Goal: Task Accomplishment & Management: Use online tool/utility

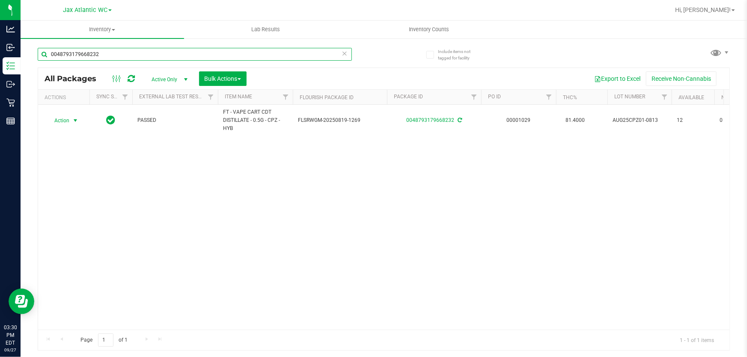
click at [115, 51] on input "0048793179668232" at bounding box center [195, 54] width 314 height 13
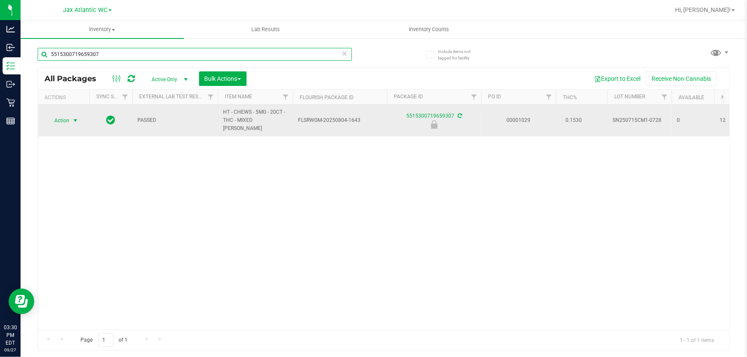
type input "5515300719659307"
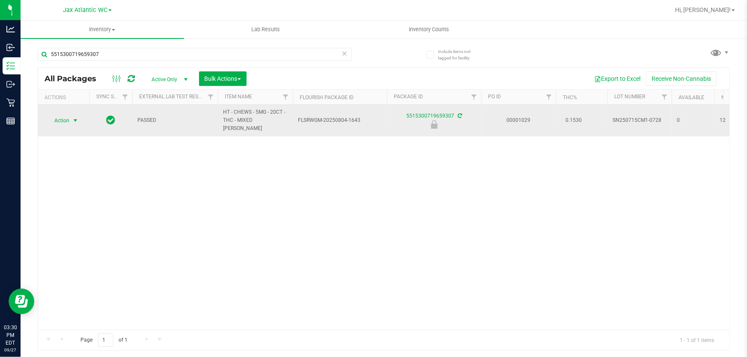
click at [62, 116] on span "Action" at bounding box center [58, 121] width 23 height 12
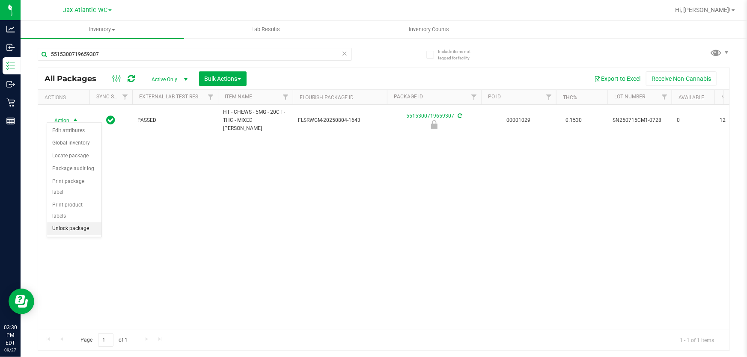
click at [81, 222] on li "Unlock package" at bounding box center [74, 228] width 54 height 13
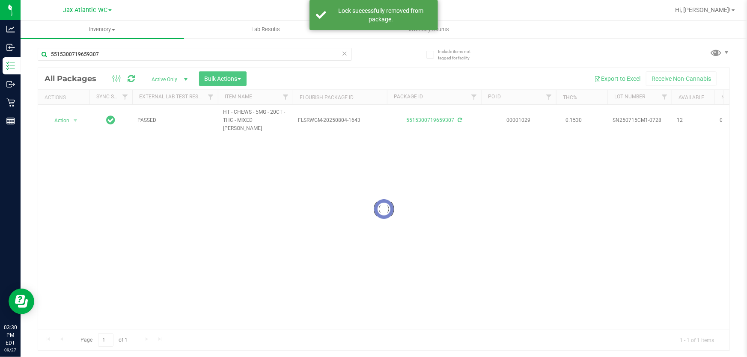
click at [62, 116] on div at bounding box center [383, 209] width 691 height 282
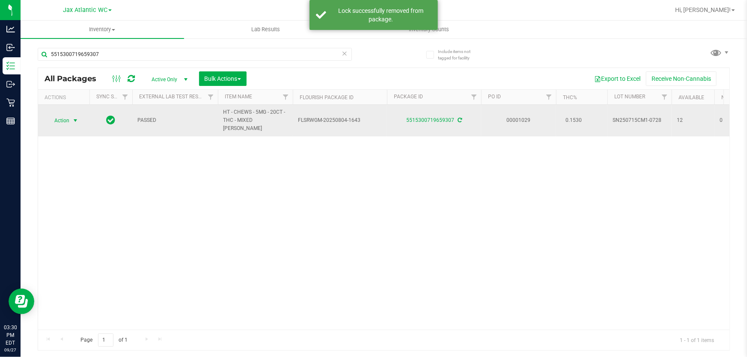
click at [61, 116] on span "Action" at bounding box center [58, 121] width 23 height 12
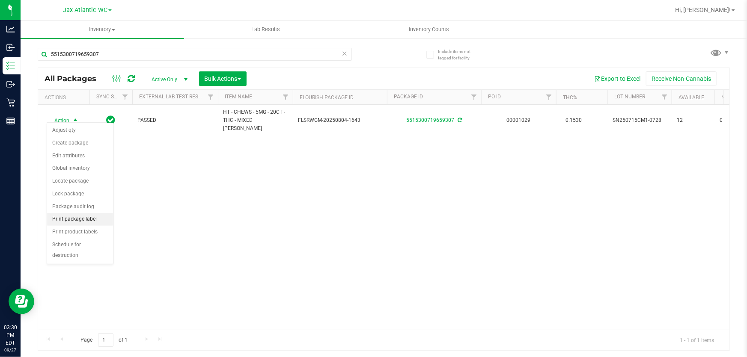
click at [102, 218] on li "Print package label" at bounding box center [80, 219] width 66 height 13
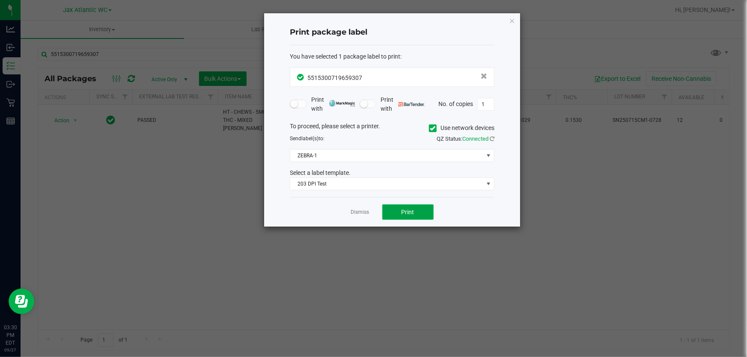
click at [406, 210] on span "Print" at bounding box center [407, 212] width 13 height 7
click at [364, 215] on link "Dismiss" at bounding box center [360, 212] width 18 height 7
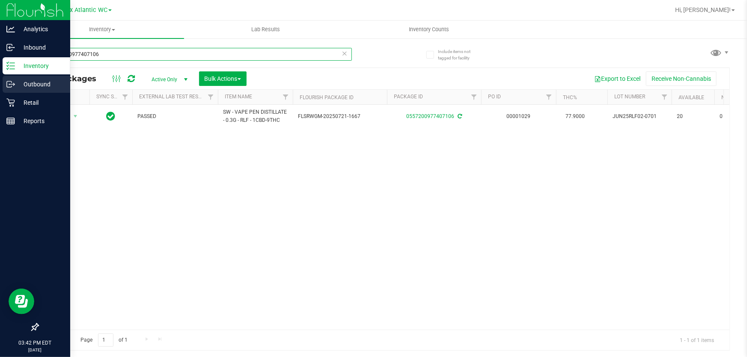
drag, startPoint x: 44, startPoint y: 73, endPoint x: 0, endPoint y: 81, distance: 44.8
click at [0, 81] on div "Analytics Inbound Inventory Outbound Retail Reports 03:42 PM EDT [DATE] 09/27 J…" at bounding box center [373, 178] width 747 height 357
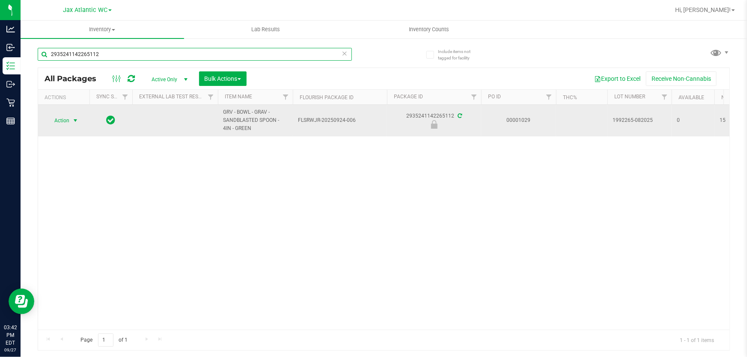
type input "2935241142265112"
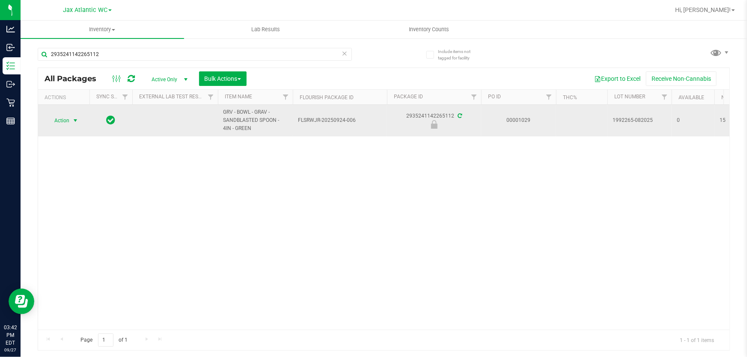
click at [62, 122] on span "Action" at bounding box center [58, 121] width 23 height 12
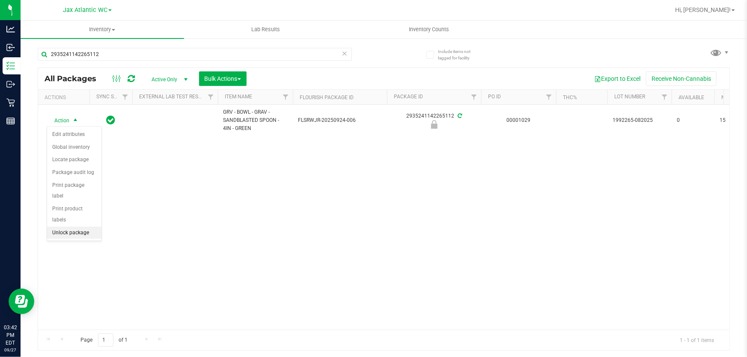
click at [80, 227] on li "Unlock package" at bounding box center [74, 233] width 54 height 13
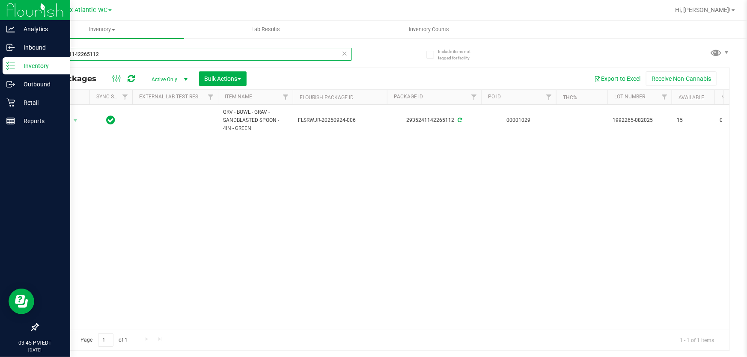
drag, startPoint x: 107, startPoint y: 57, endPoint x: 0, endPoint y: 69, distance: 107.6
click at [0, 65] on div "Analytics Inbound Inventory Outbound Retail Reports 03:45 PM EDT [DATE] 09/27 J…" at bounding box center [373, 178] width 747 height 357
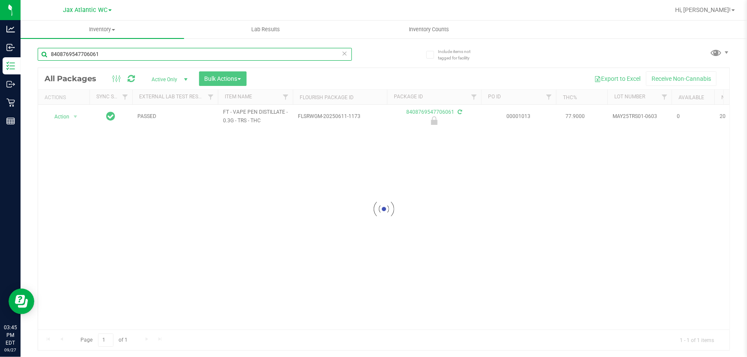
type input "8408769547706061"
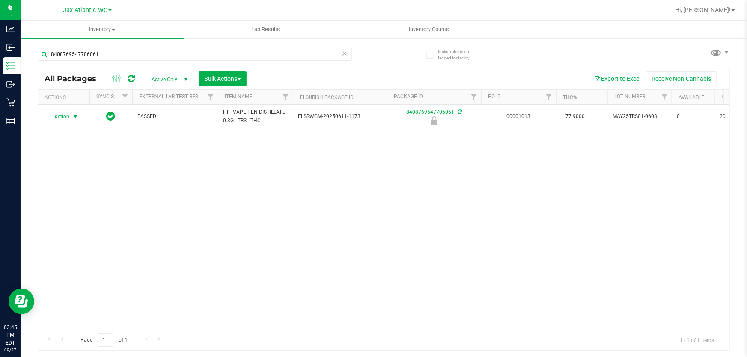
click at [61, 119] on span "Action" at bounding box center [58, 117] width 23 height 12
click at [73, 222] on li "Unlock package" at bounding box center [74, 228] width 54 height 13
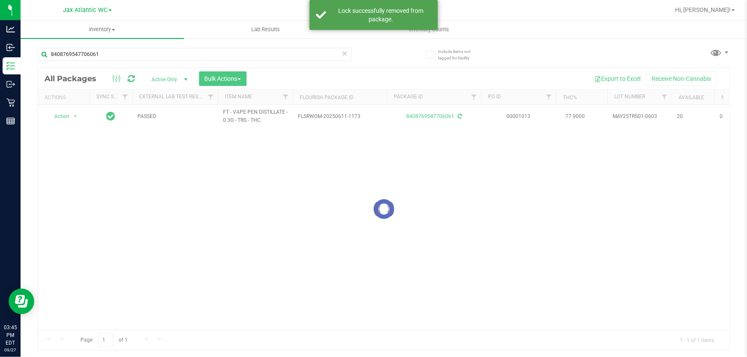
click at [68, 116] on div at bounding box center [383, 209] width 691 height 282
click at [64, 116] on div at bounding box center [383, 209] width 691 height 282
click at [64, 116] on span "Action" at bounding box center [58, 116] width 23 height 12
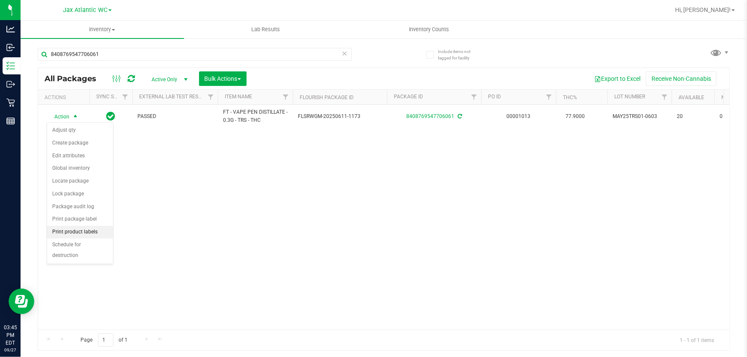
click at [79, 231] on li "Print product labels" at bounding box center [80, 232] width 66 height 13
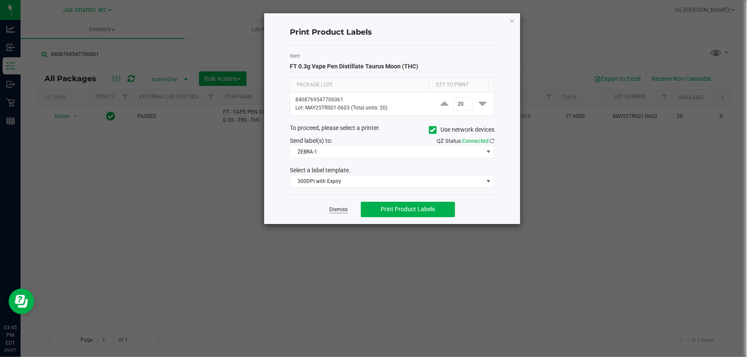
click at [340, 213] on link "Dismiss" at bounding box center [338, 209] width 18 height 7
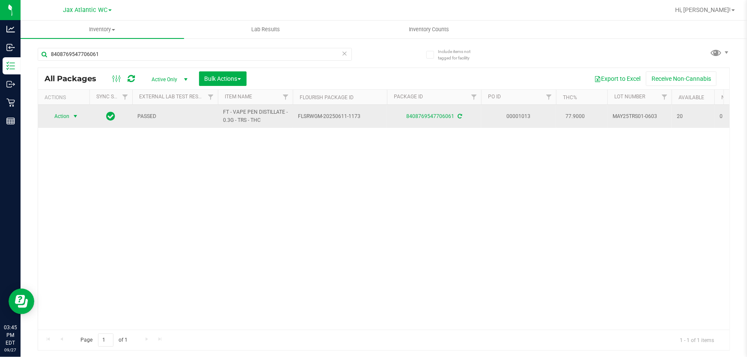
click at [64, 114] on span "Action" at bounding box center [58, 116] width 23 height 12
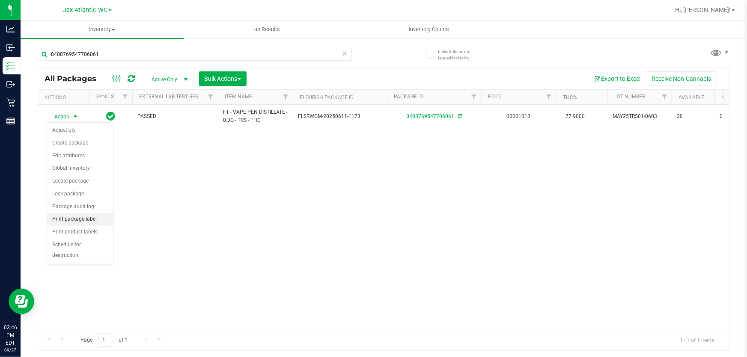
click at [86, 217] on li "Print package label" at bounding box center [80, 219] width 66 height 13
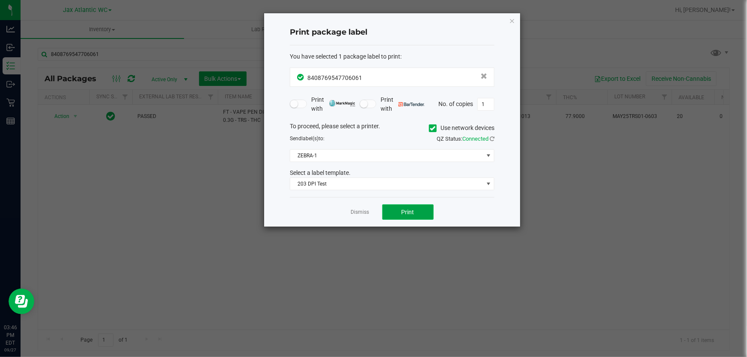
click at [421, 208] on button "Print" at bounding box center [407, 211] width 51 height 15
drag, startPoint x: 358, startPoint y: 209, endPoint x: 360, endPoint y: 213, distance: 5.0
click at [358, 210] on link "Dismiss" at bounding box center [360, 212] width 18 height 7
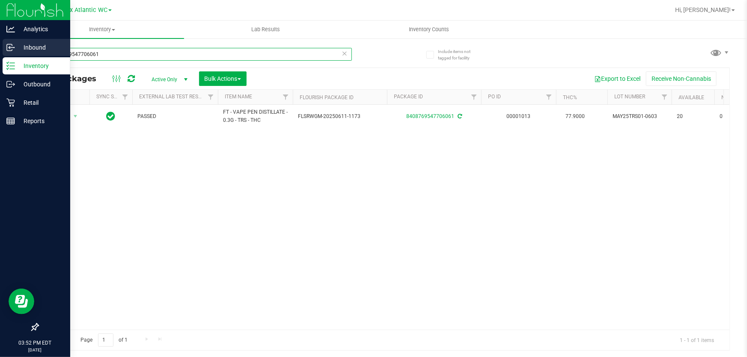
drag, startPoint x: 121, startPoint y: 55, endPoint x: 0, endPoint y: 56, distance: 120.6
click at [0, 56] on div "Analytics Inbound Inventory Outbound Retail Reports 03:52 PM EDT [DATE] 09/27 J…" at bounding box center [373, 178] width 747 height 357
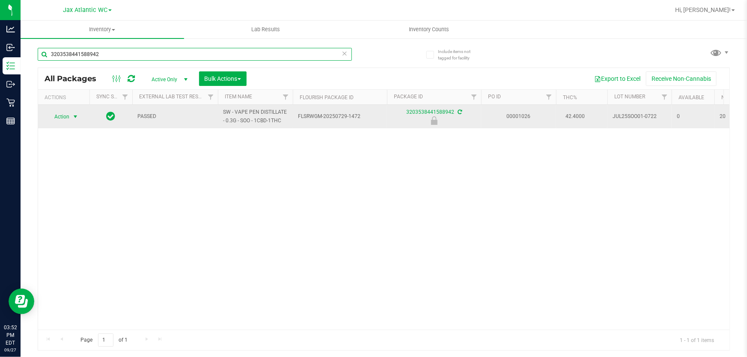
type input "3203538441588942"
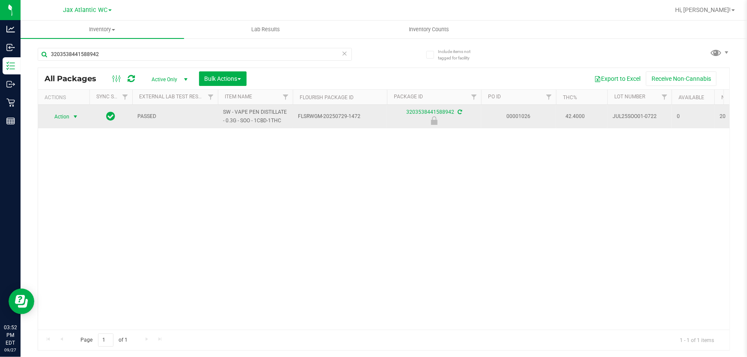
click at [55, 117] on span "Action" at bounding box center [58, 117] width 23 height 12
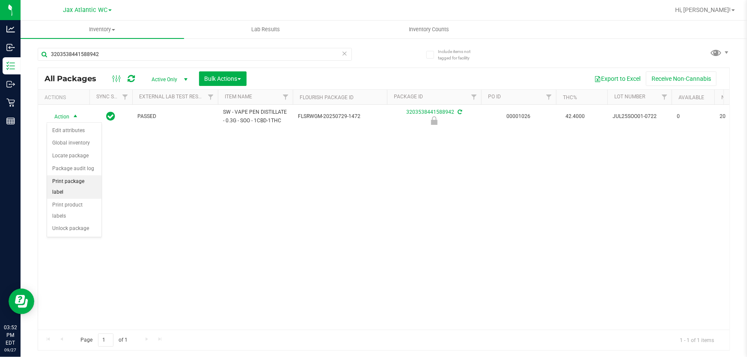
click at [80, 182] on li "Print package label" at bounding box center [74, 187] width 54 height 24
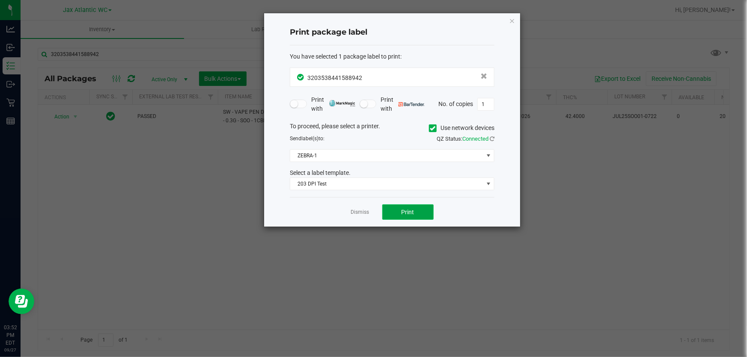
click at [402, 216] on button "Print" at bounding box center [407, 211] width 51 height 15
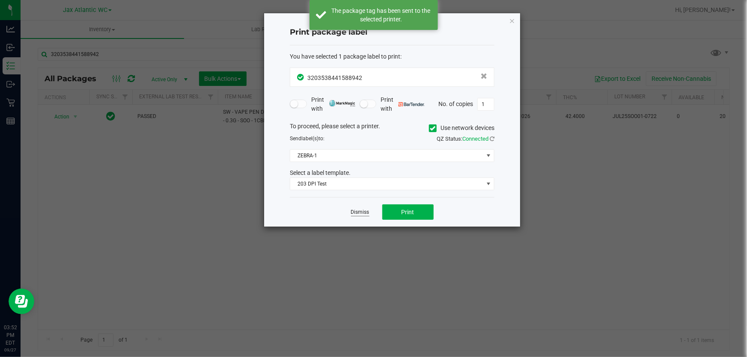
click at [352, 211] on link "Dismiss" at bounding box center [360, 212] width 18 height 7
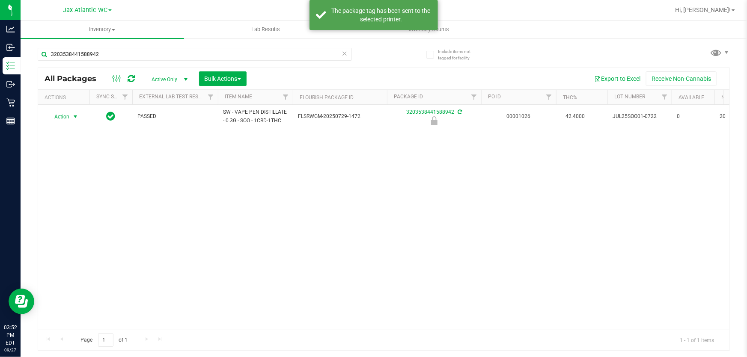
click at [61, 121] on span "Action" at bounding box center [58, 117] width 23 height 12
click at [82, 222] on li "Unlock package" at bounding box center [74, 228] width 54 height 13
